Goal: Task Accomplishment & Management: Manage account settings

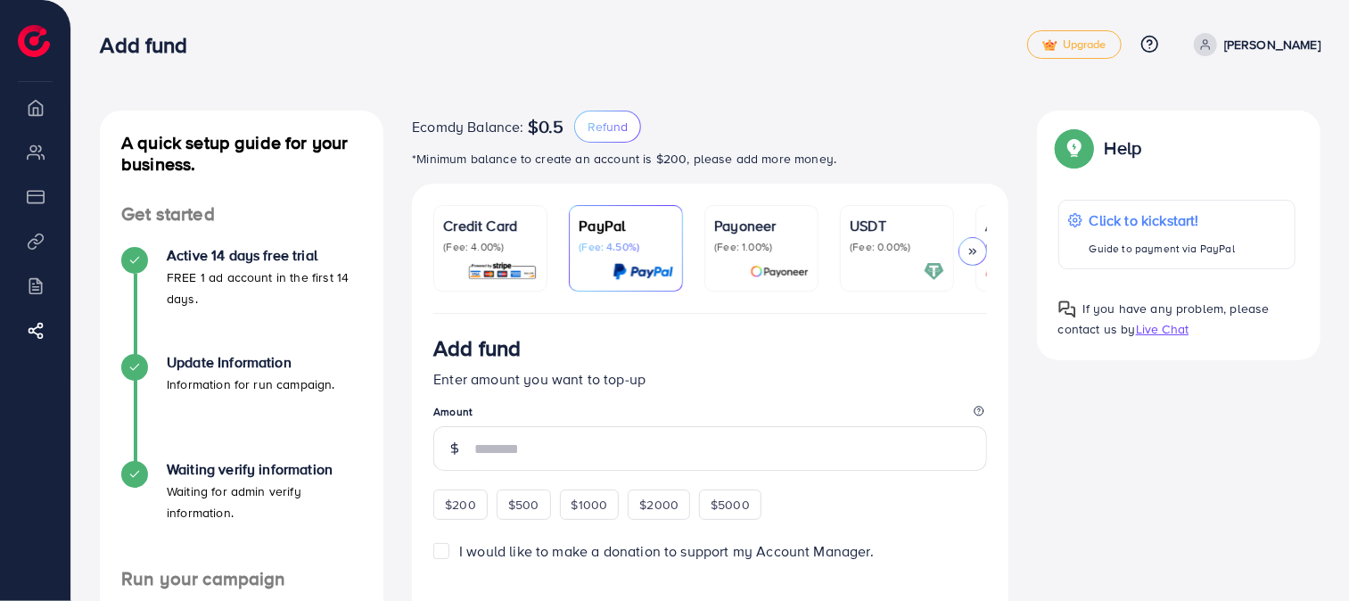
click at [528, 252] on p "(Fee: 4.00%)" at bounding box center [490, 247] width 94 height 14
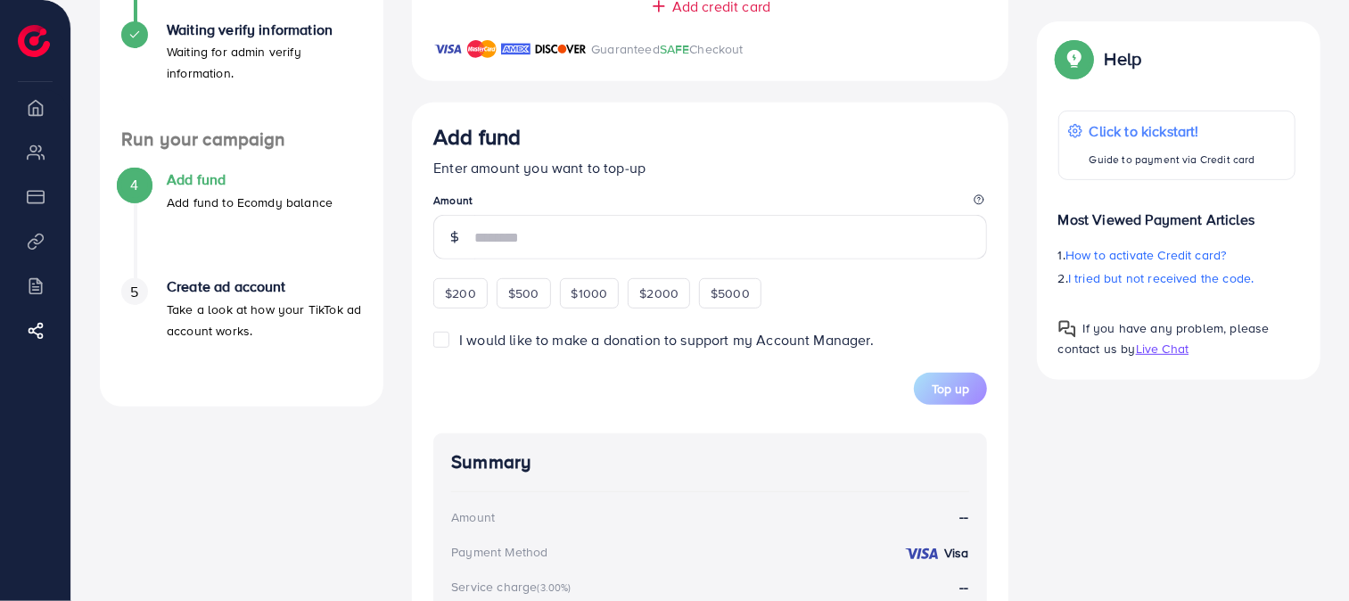
scroll to position [438, 0]
click at [29, 197] on li "Payment" at bounding box center [35, 196] width 70 height 36
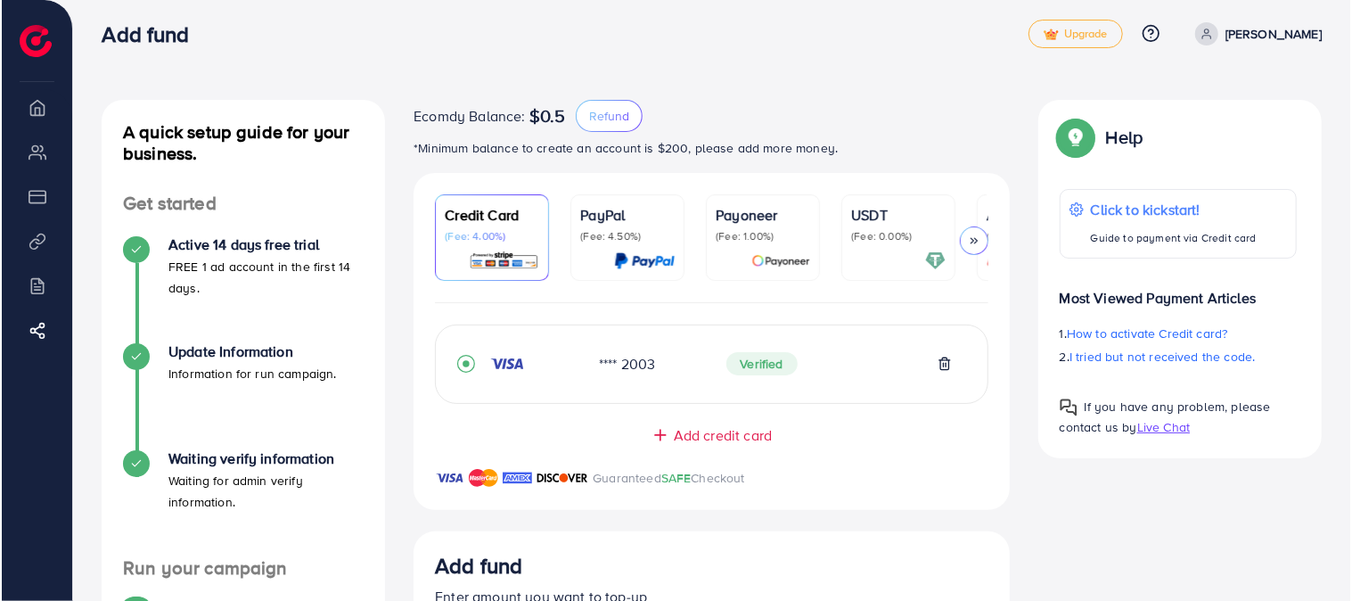
scroll to position [0, 0]
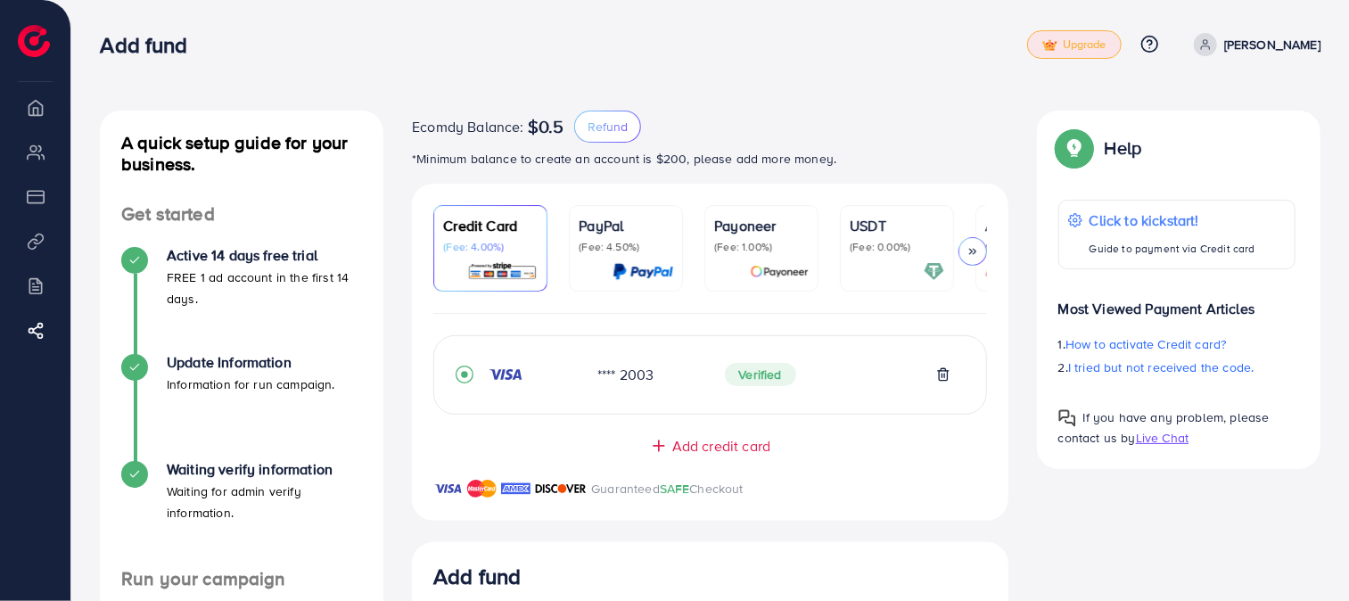
click at [1113, 76] on nav "Add fund Upgrade Help Center Contact Support Plans and Pricing Term and policy …" at bounding box center [710, 43] width 1220 height 63
click at [1109, 53] on link "Upgrade" at bounding box center [1074, 44] width 94 height 29
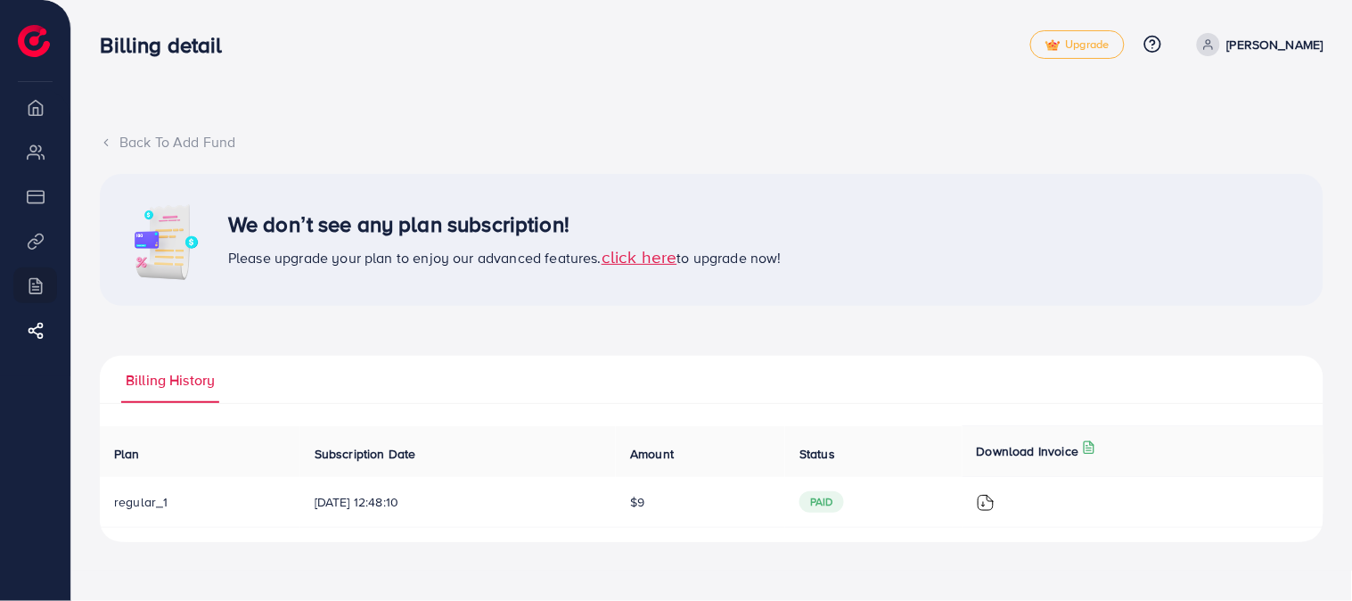
click at [834, 504] on span "paid" at bounding box center [822, 501] width 45 height 21
click at [536, 465] on th "Subscription Date" at bounding box center [458, 451] width 316 height 51
click at [100, 505] on td "regular_1" at bounding box center [200, 502] width 201 height 51
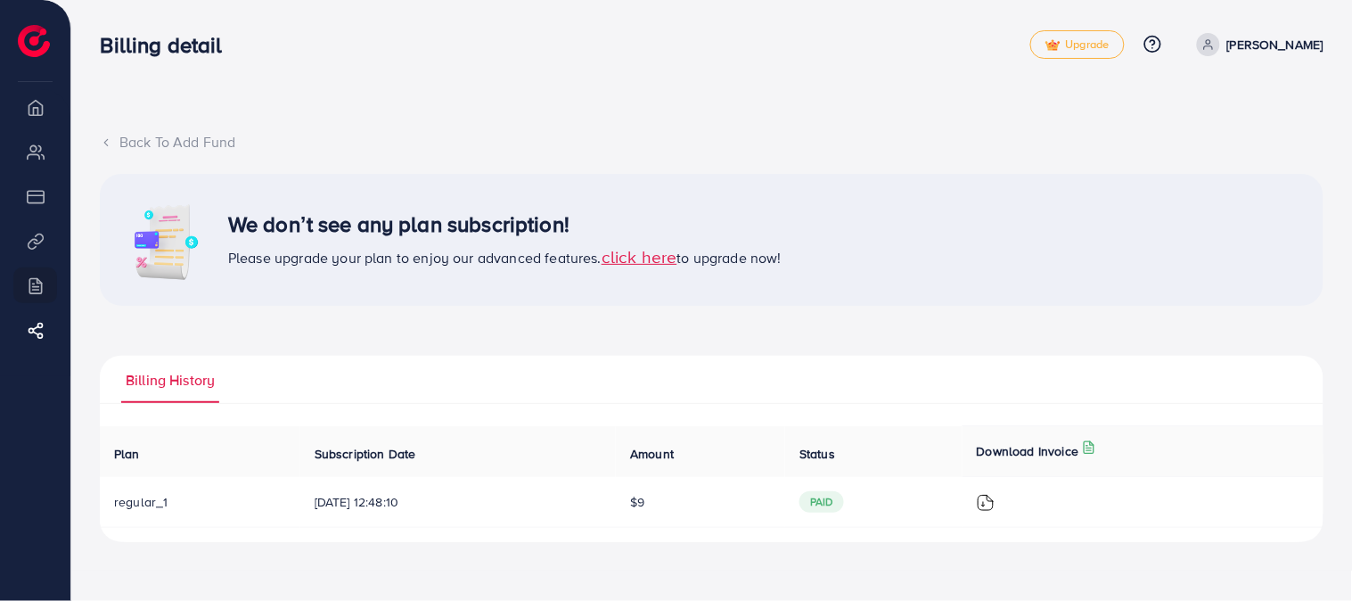
click at [100, 505] on td "regular_1" at bounding box center [200, 502] width 201 height 51
drag, startPoint x: 99, startPoint y: 505, endPoint x: 226, endPoint y: 513, distance: 126.8
click at [100, 505] on td "regular_1" at bounding box center [200, 502] width 201 height 51
click at [230, 514] on td "regular_1" at bounding box center [200, 502] width 201 height 51
click at [324, 496] on span "[DATE] 12:48:10" at bounding box center [458, 502] width 287 height 18
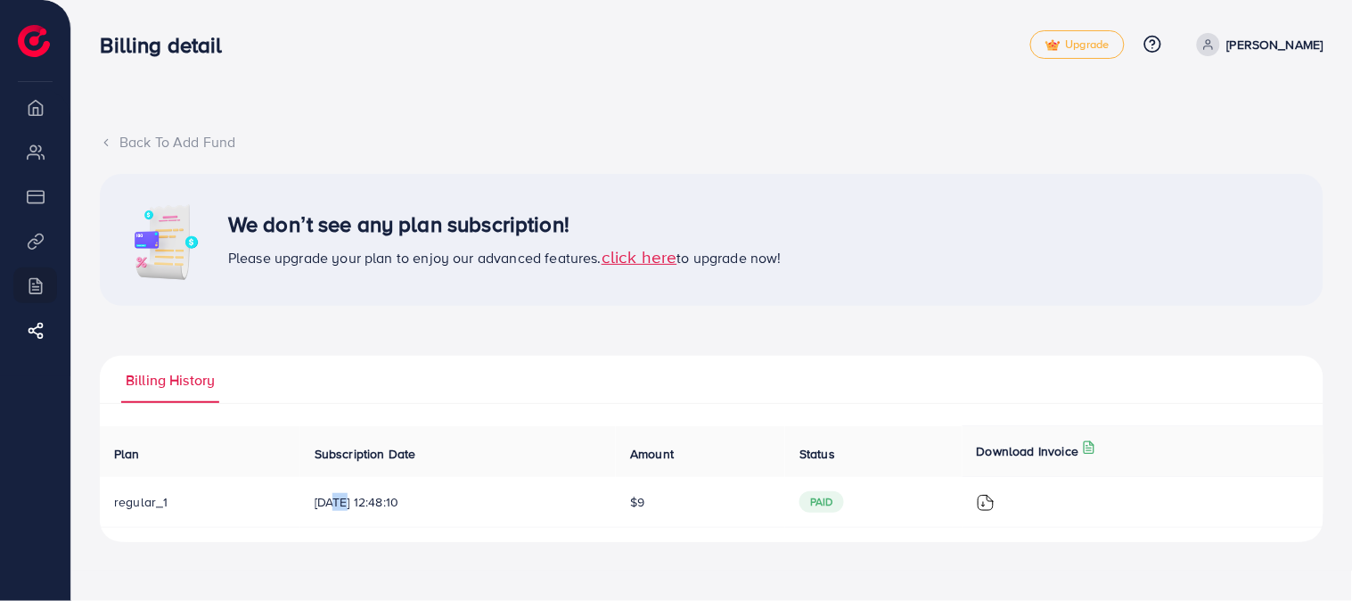
click at [325, 496] on span "[DATE] 12:48:10" at bounding box center [458, 502] width 287 height 18
click at [369, 447] on span "Subscription Date" at bounding box center [366, 454] width 102 height 18
click at [2, 206] on li "Payment" at bounding box center [35, 196] width 70 height 36
click at [21, 197] on li "Payment" at bounding box center [35, 196] width 70 height 36
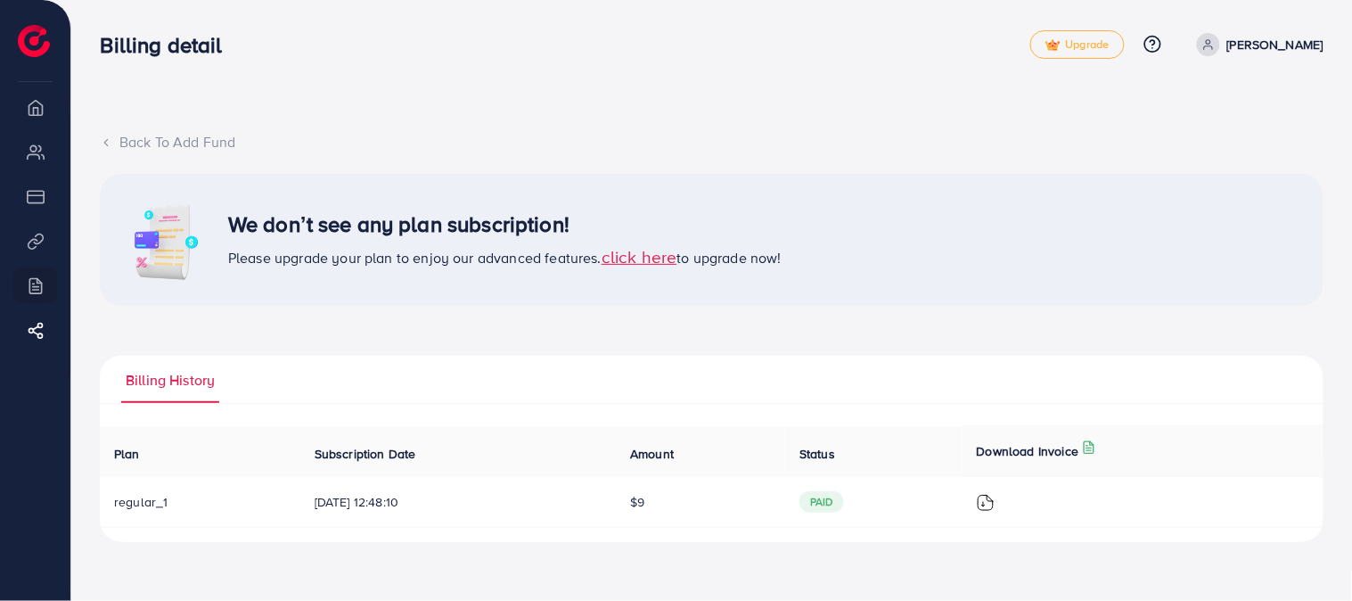
click at [54, 119] on li "Overview" at bounding box center [35, 107] width 70 height 36
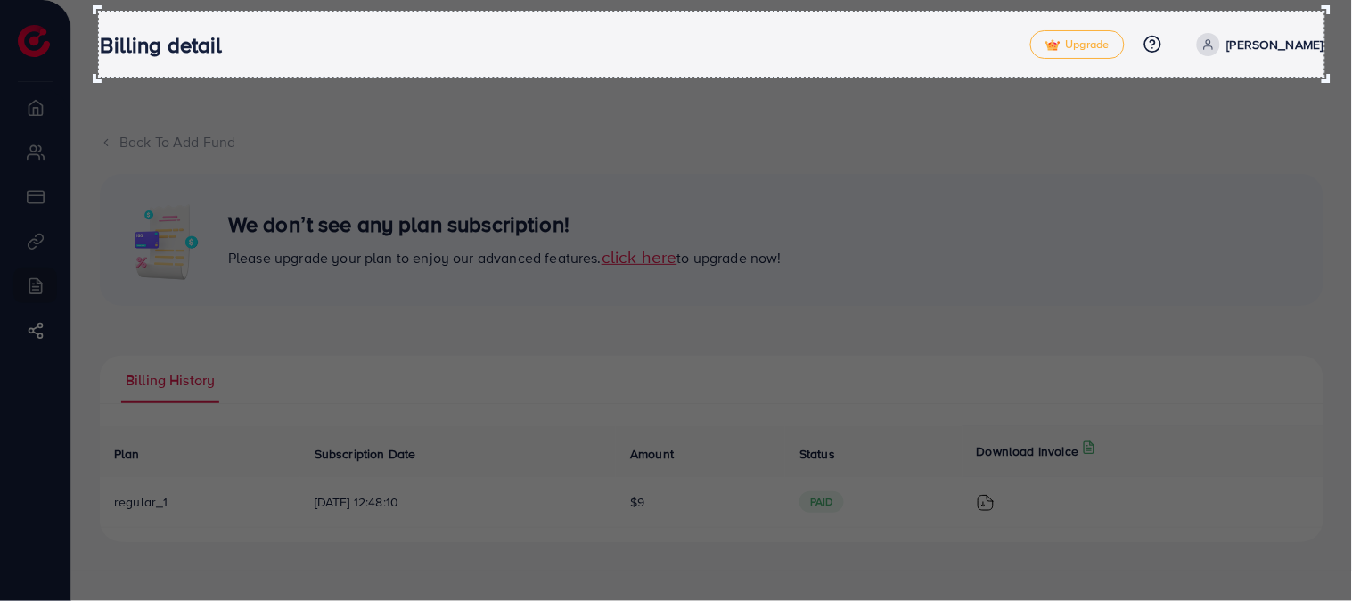
click at [694, 61] on div at bounding box center [712, 44] width 1228 height 67
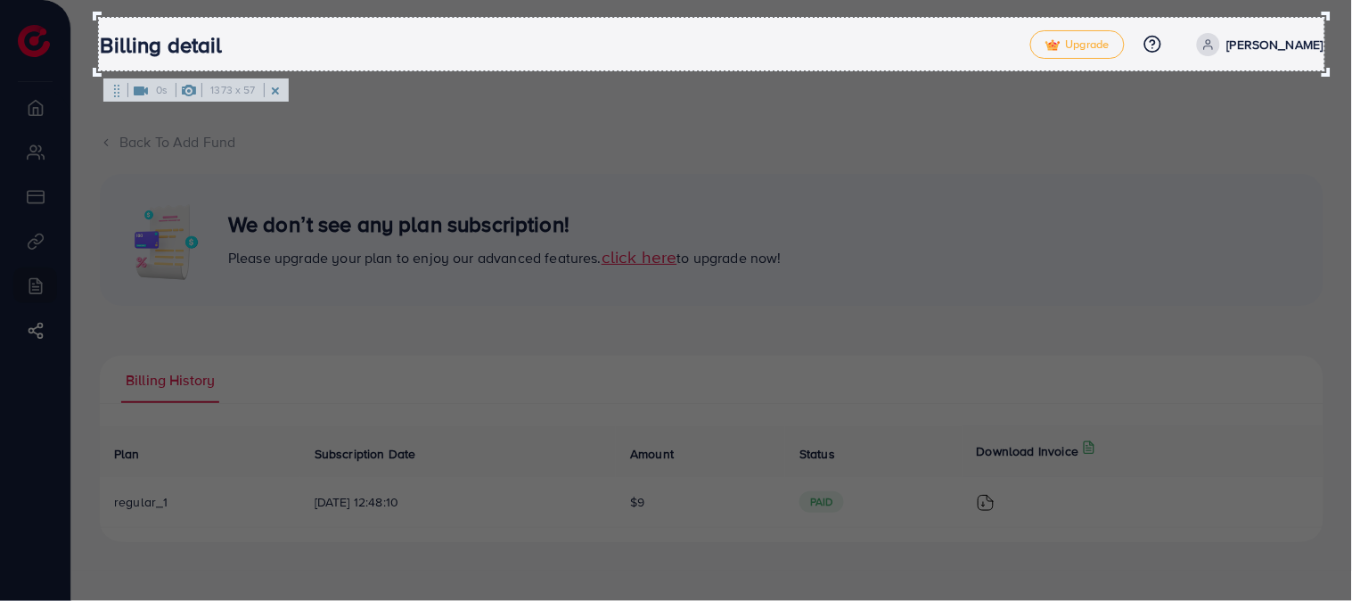
click at [139, 91] on icon at bounding box center [141, 90] width 14 height 9
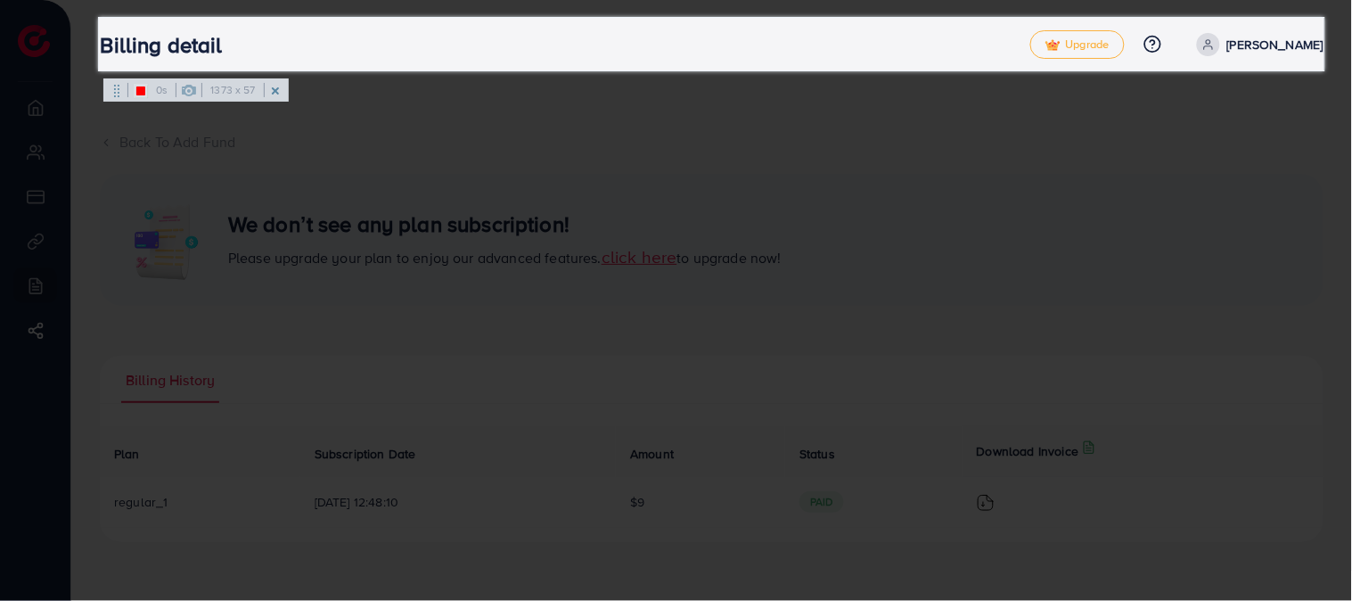
click at [139, 91] on icon at bounding box center [140, 90] width 9 height 9
